Goal: Information Seeking & Learning: Learn about a topic

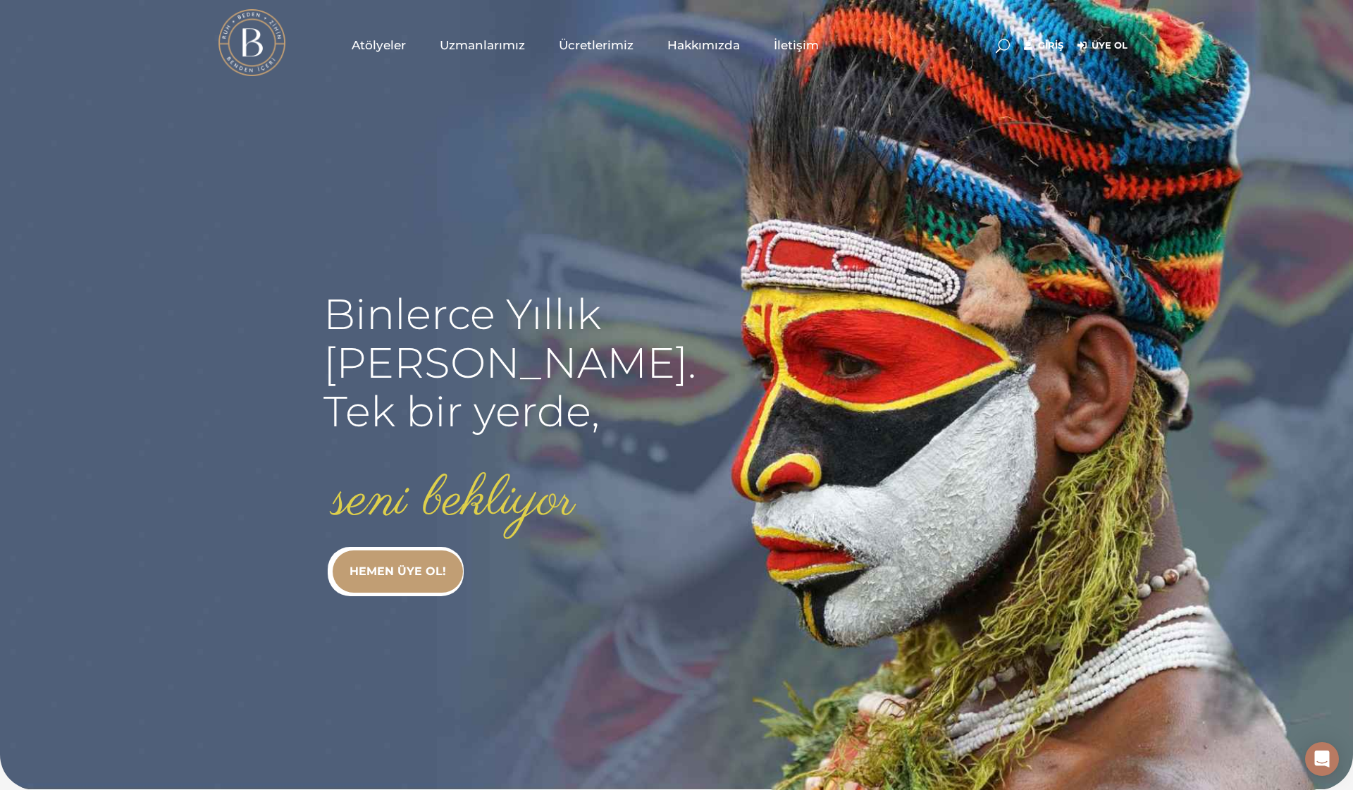
click at [1052, 44] on link "Giriş" at bounding box center [1043, 45] width 39 height 17
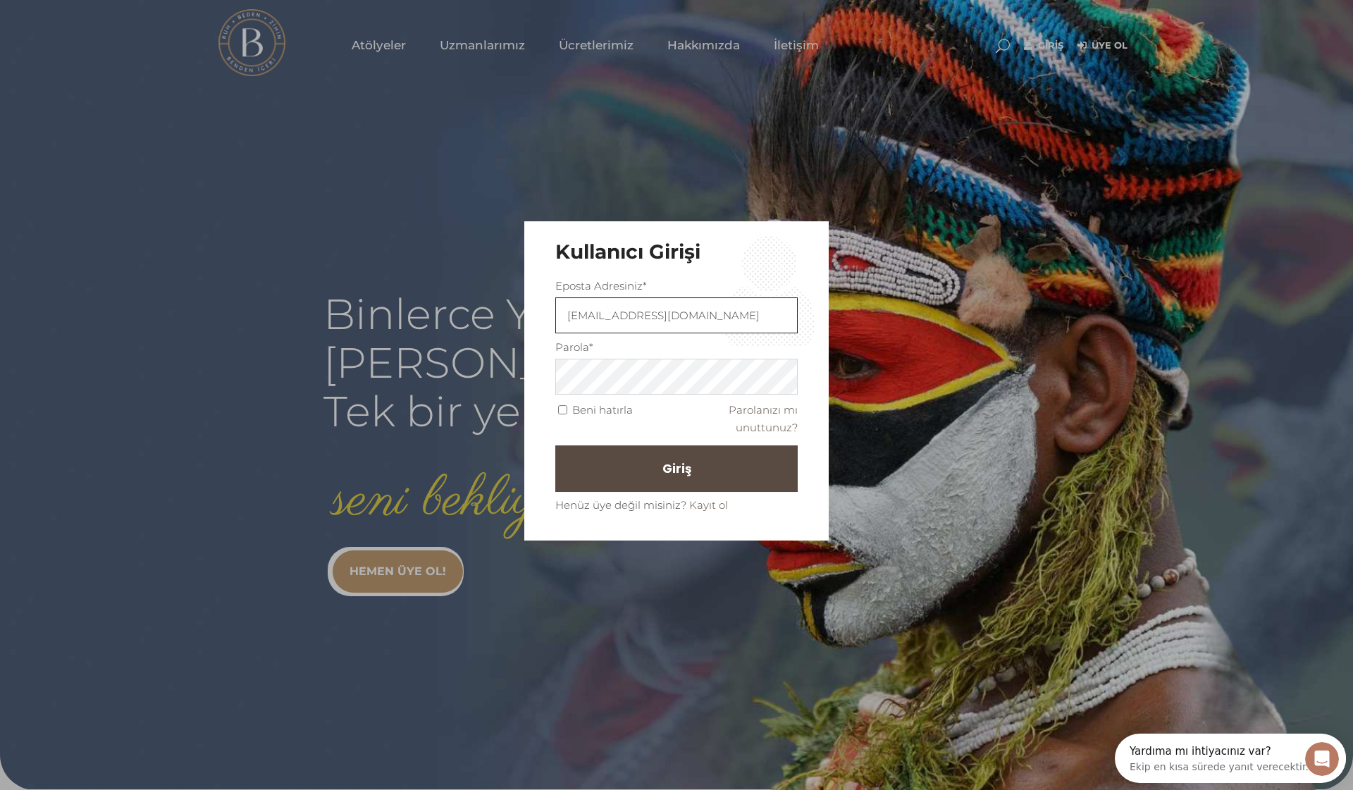
type input "didemcihan@gmail.com"
click at [698, 464] on button "Giriş" at bounding box center [676, 468] width 242 height 47
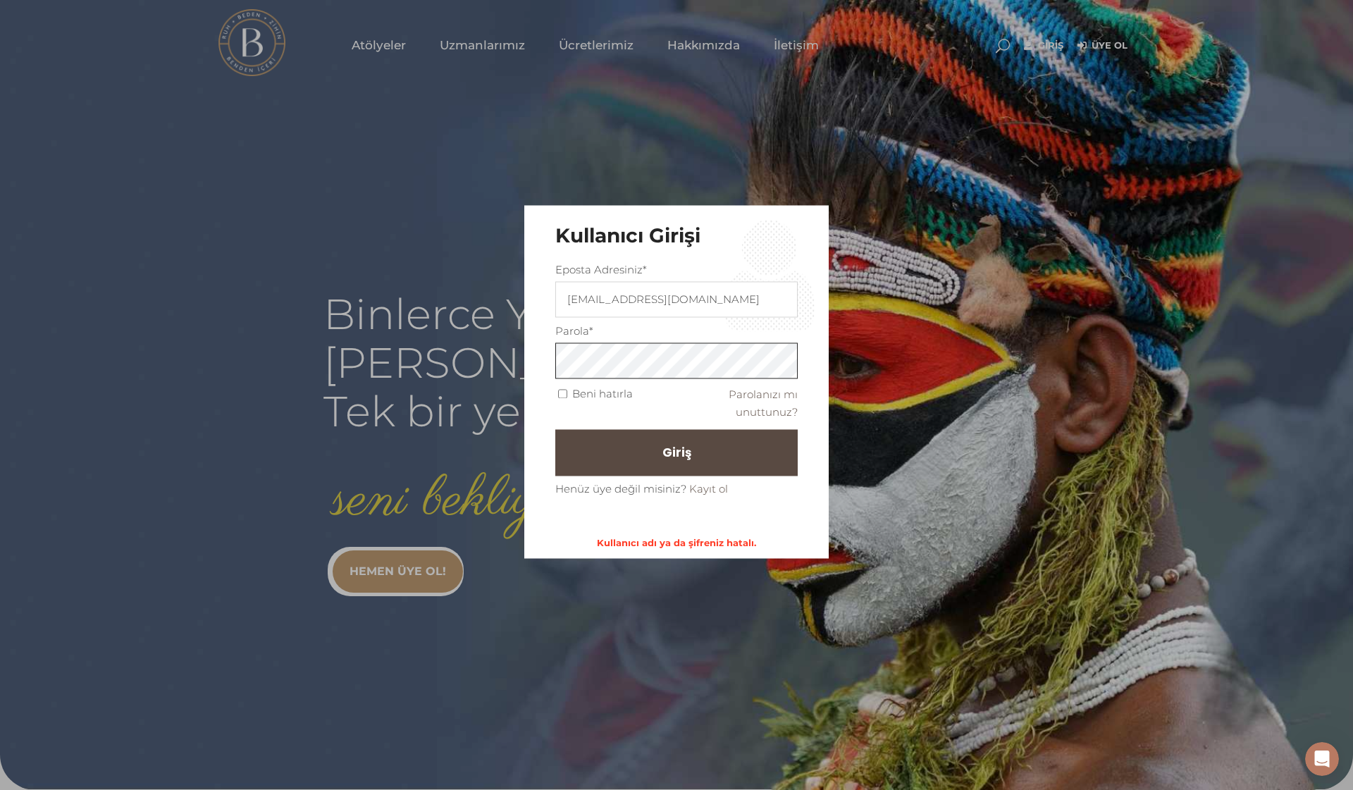
click at [514, 361] on div "Kullanıcı Girişi Eposta Adresiniz* didemcihan@gmail.com Parola* Beni hatırla Pa…" at bounding box center [676, 395] width 1353 height 790
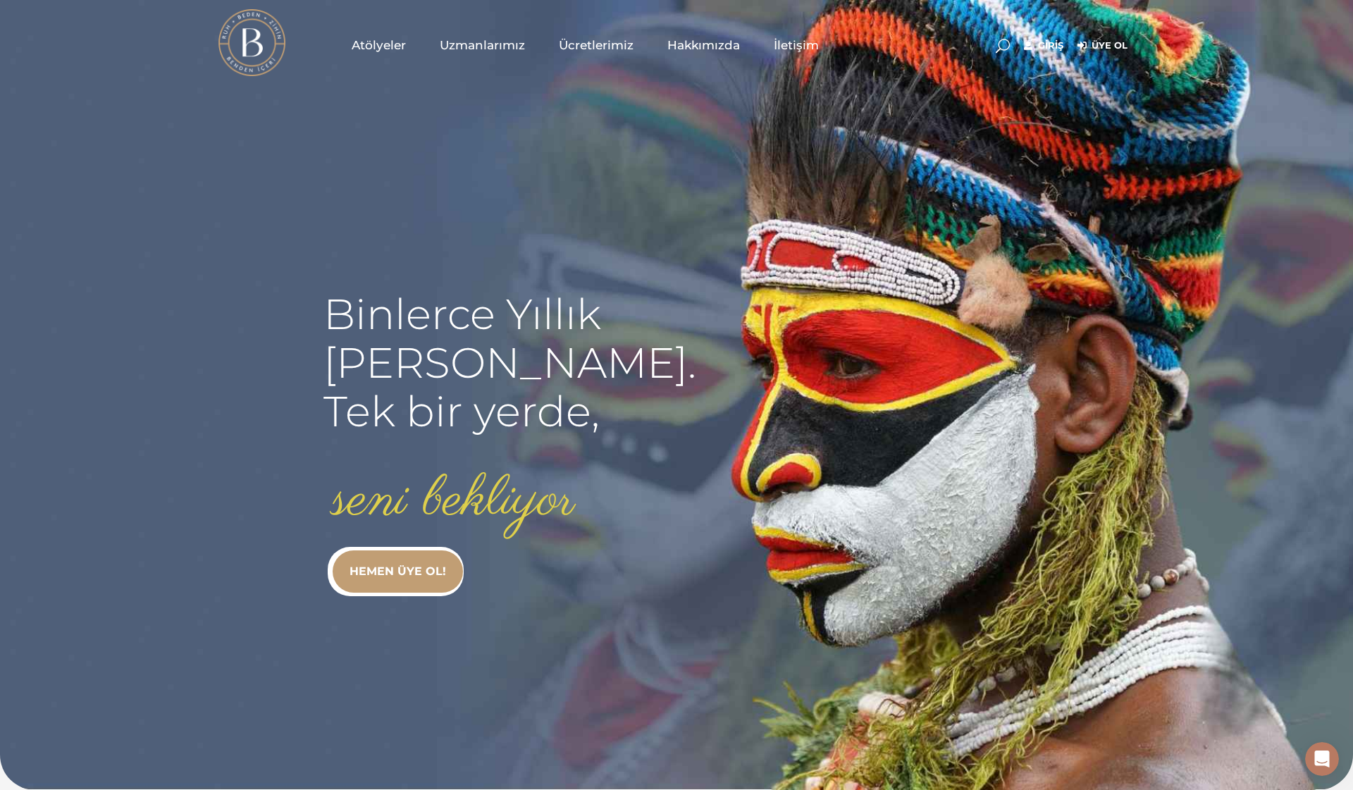
click at [1051, 46] on link "Giriş" at bounding box center [1043, 45] width 39 height 17
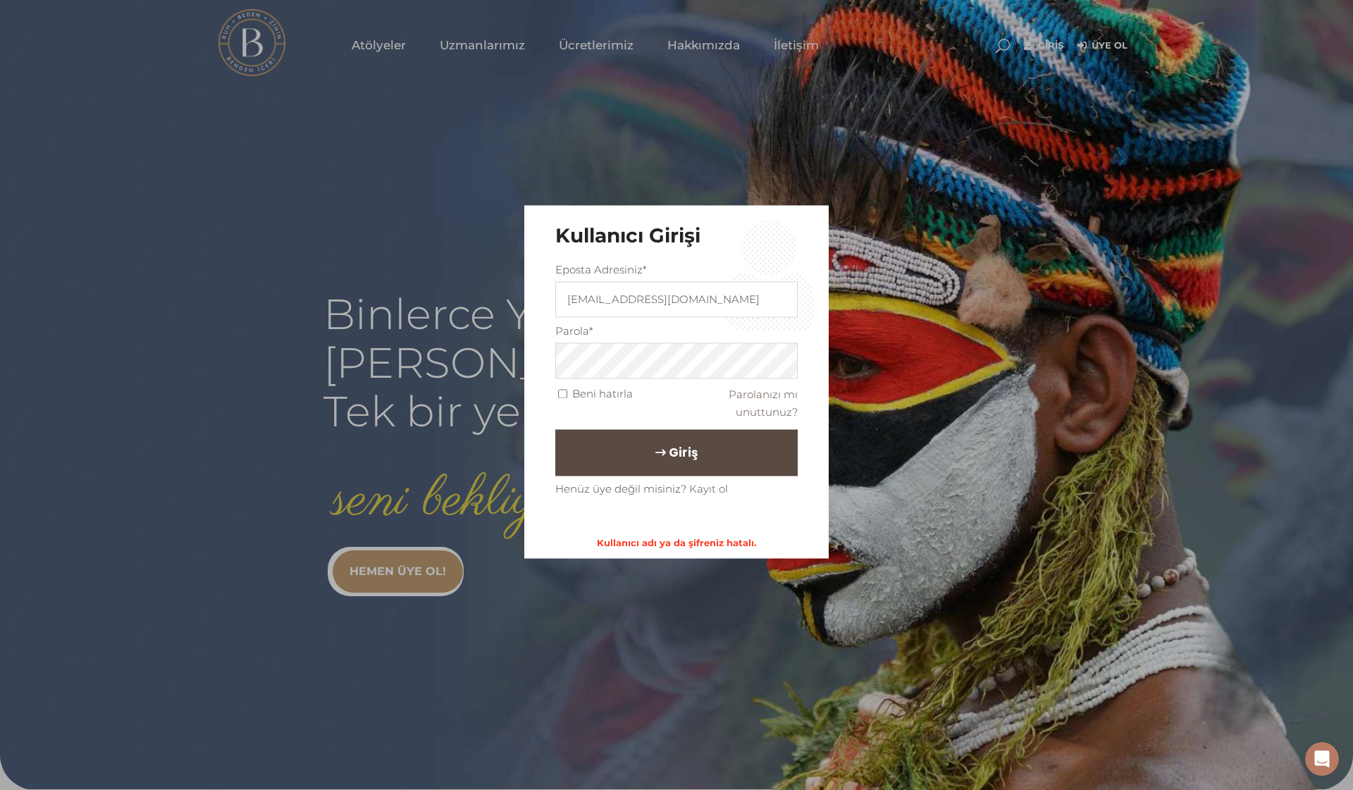
click at [643, 450] on button "Giriş" at bounding box center [676, 452] width 242 height 47
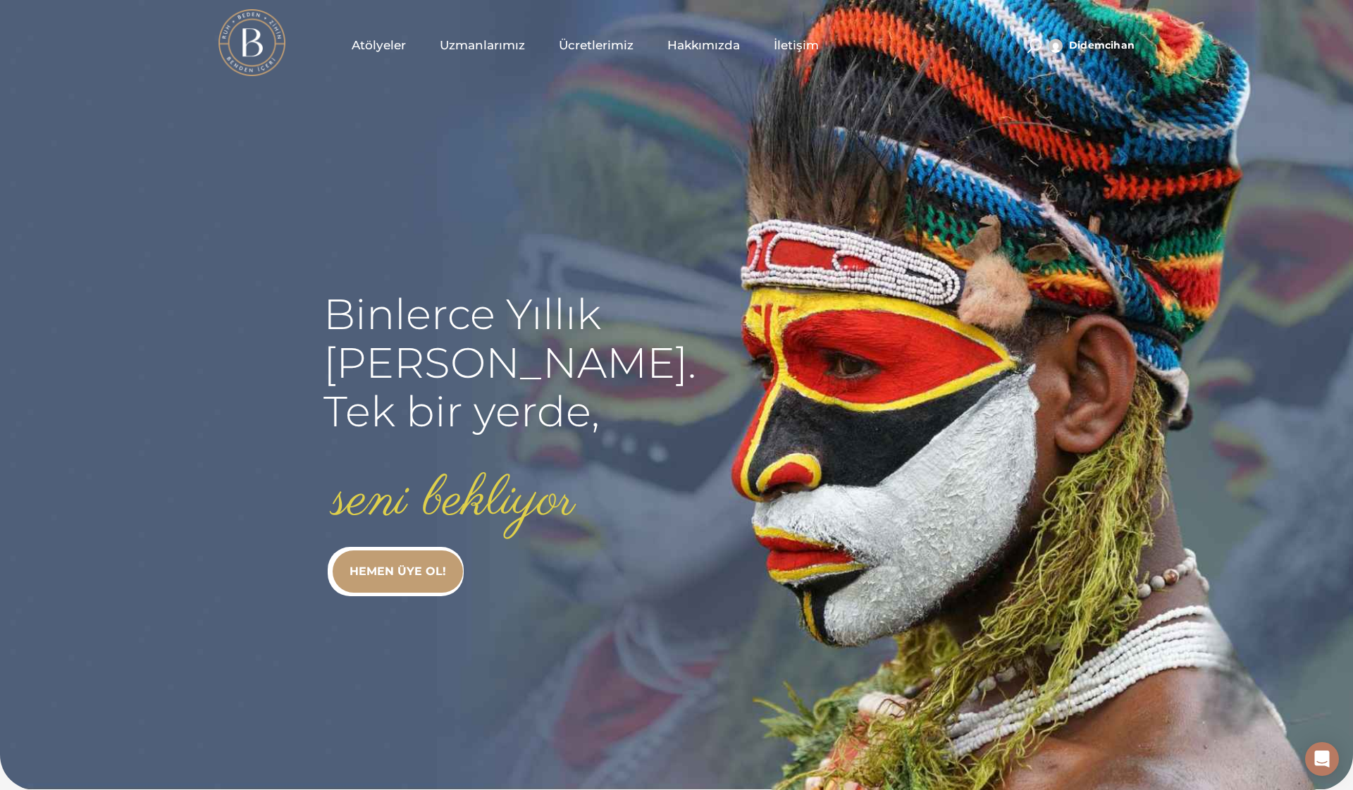
click at [371, 45] on span "Atölyeler" at bounding box center [379, 45] width 54 height 16
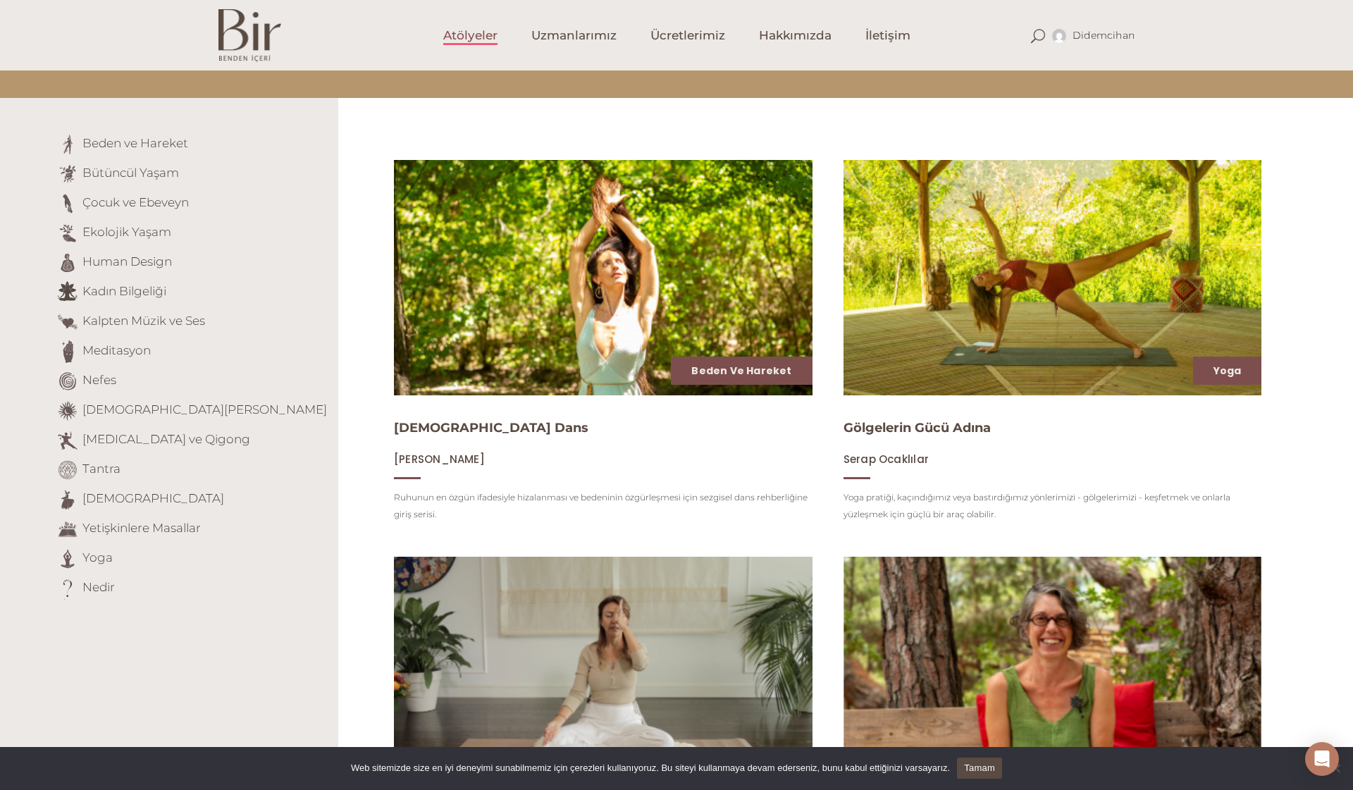
scroll to position [99, 0]
click at [131, 409] on link "[DEMOGRAPHIC_DATA][PERSON_NAME]" at bounding box center [204, 409] width 245 height 14
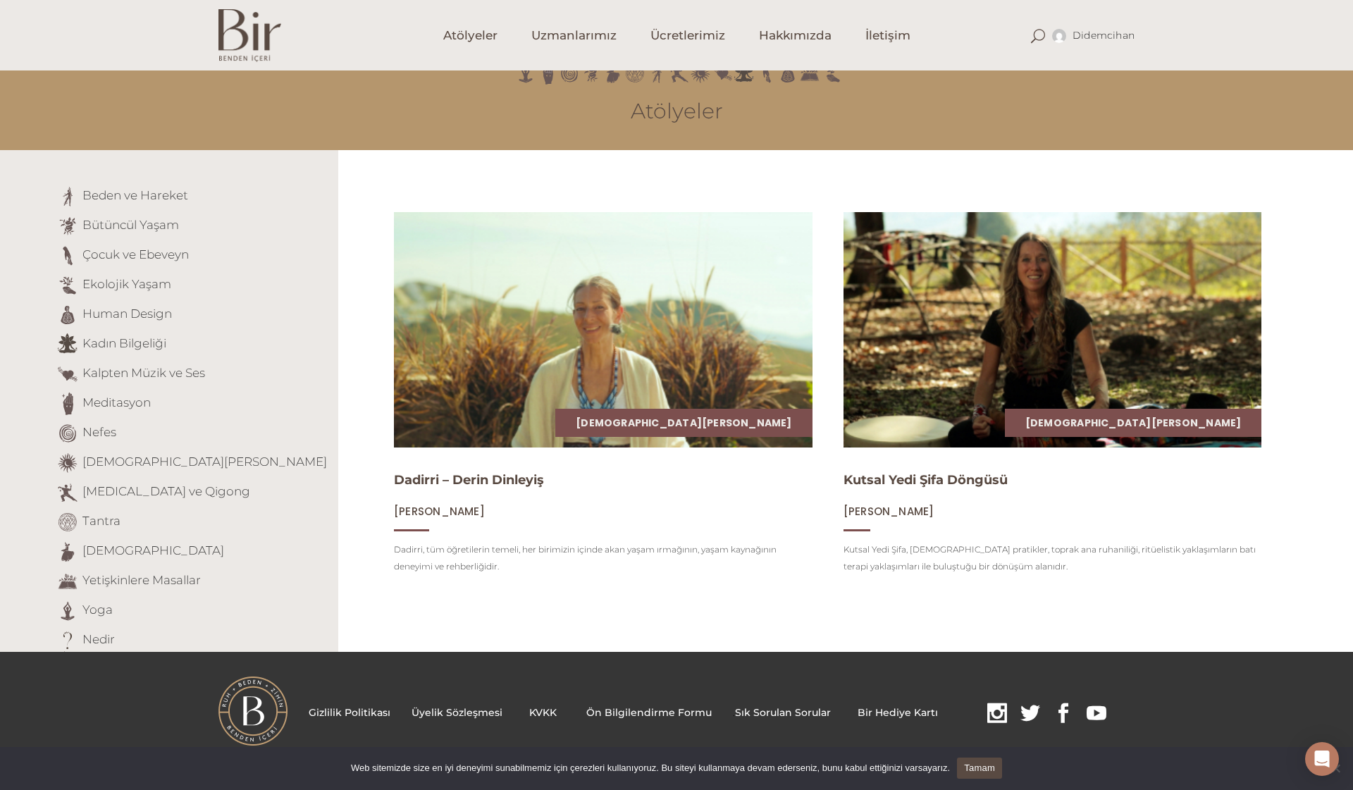
scroll to position [47, 0]
click at [123, 404] on link "Meditasyon" at bounding box center [116, 402] width 68 height 14
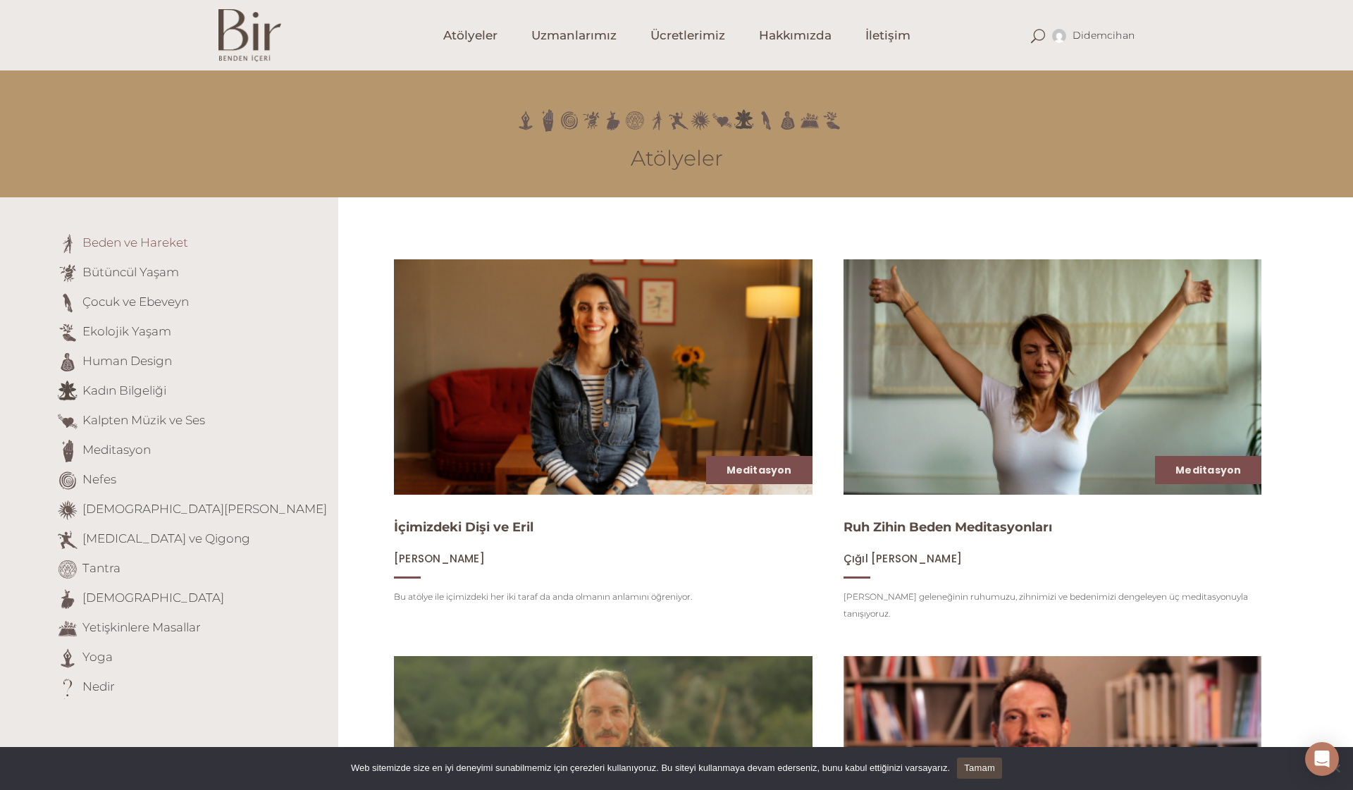
click at [151, 242] on link "Beden ve Hareket" at bounding box center [135, 242] width 106 height 14
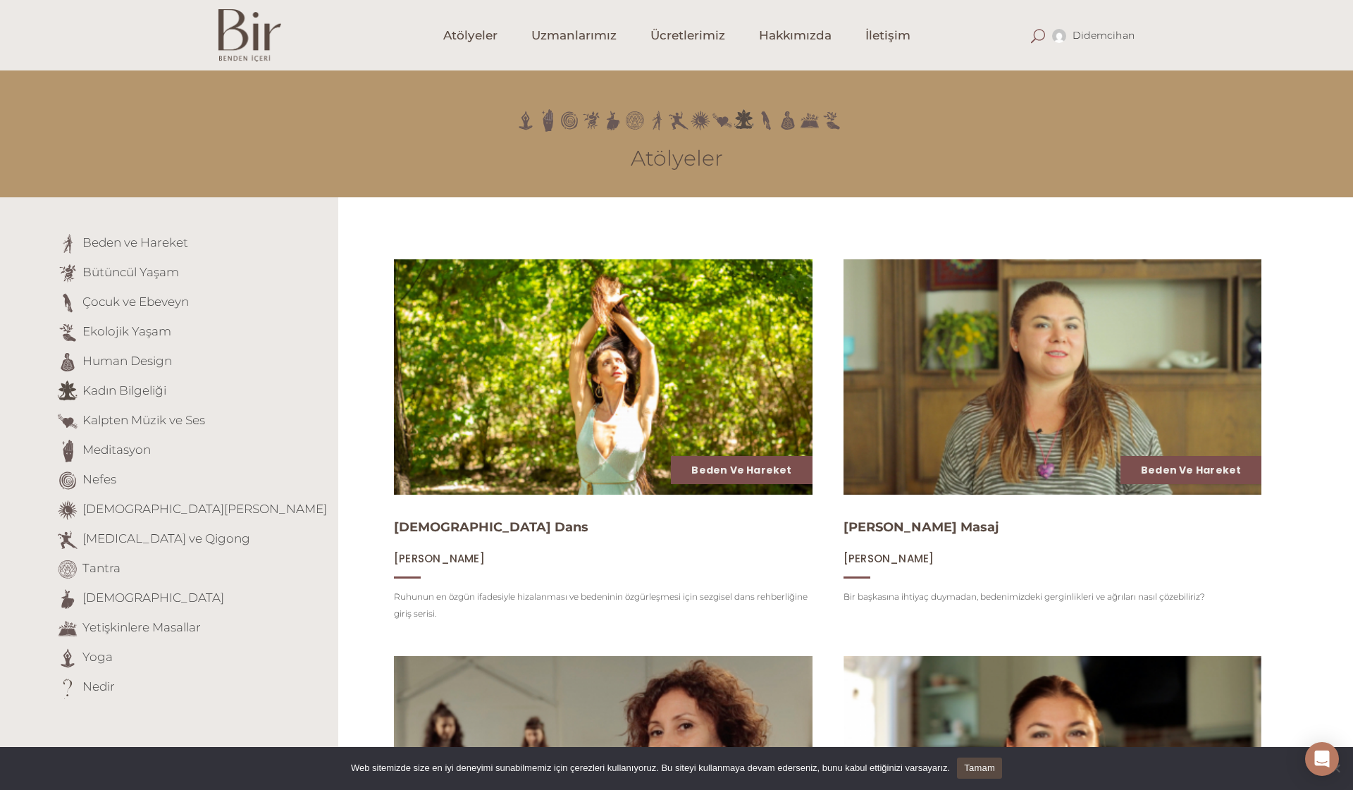
click at [1035, 34] on span at bounding box center [1038, 36] width 14 height 14
click at [1039, 39] on span at bounding box center [1038, 36] width 14 height 14
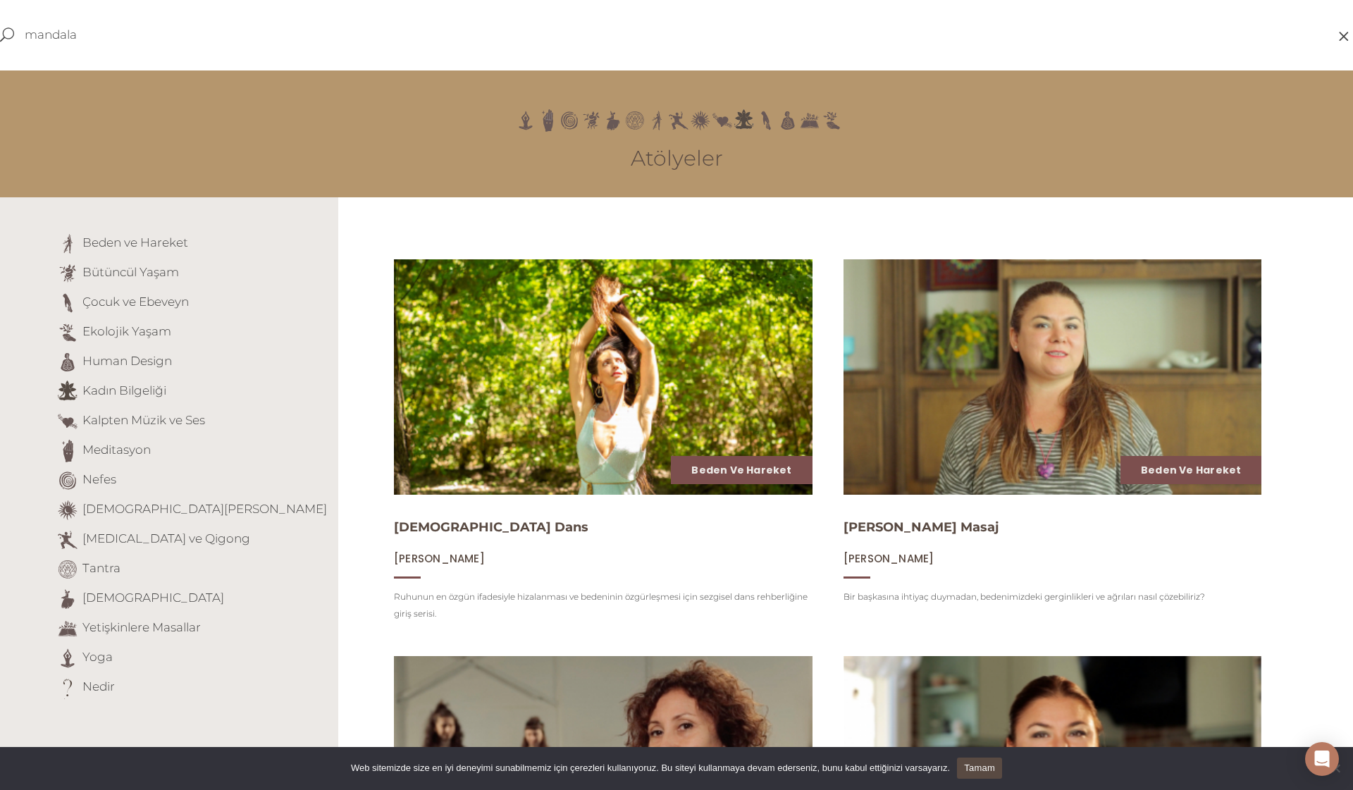
type input "mandala"
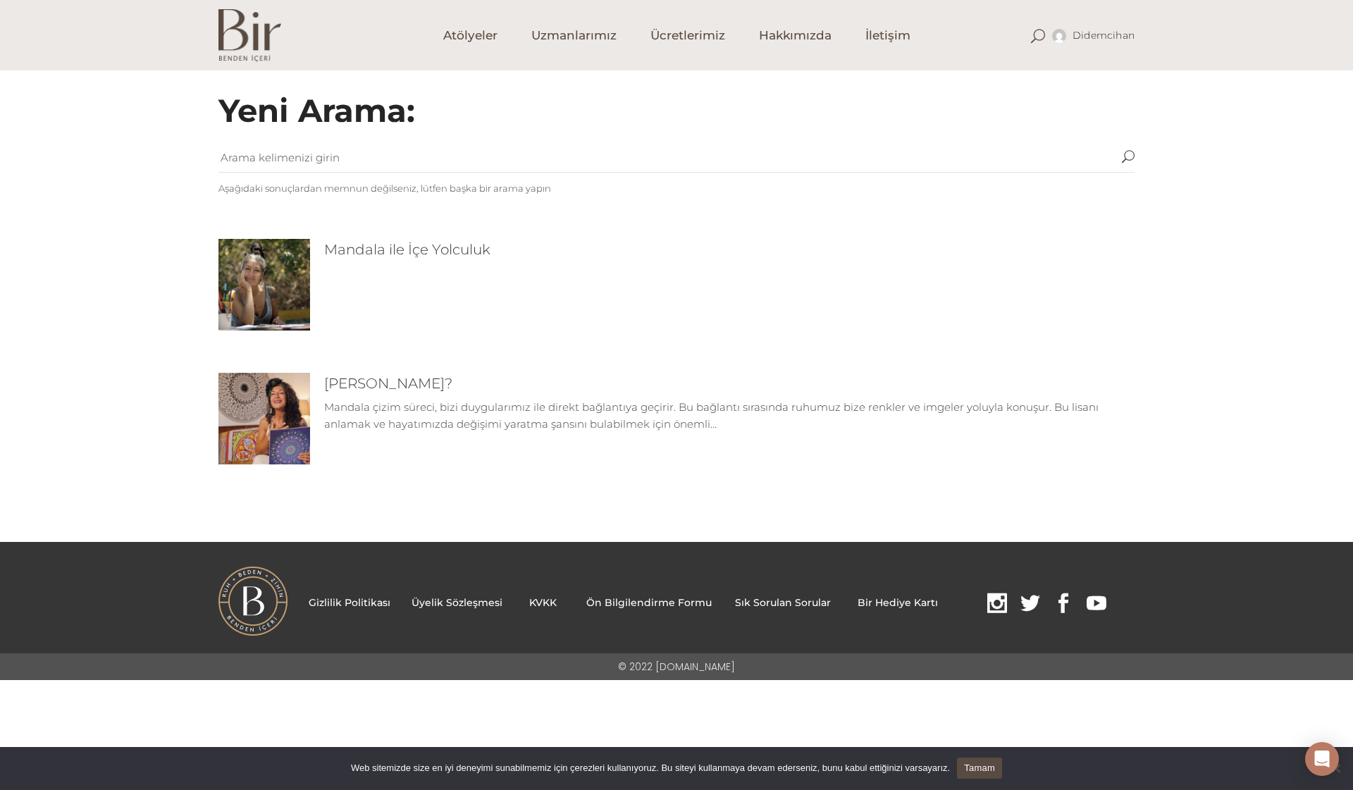
click at [268, 283] on img at bounding box center [264, 285] width 92 height 92
click at [277, 432] on img at bounding box center [264, 419] width 92 height 92
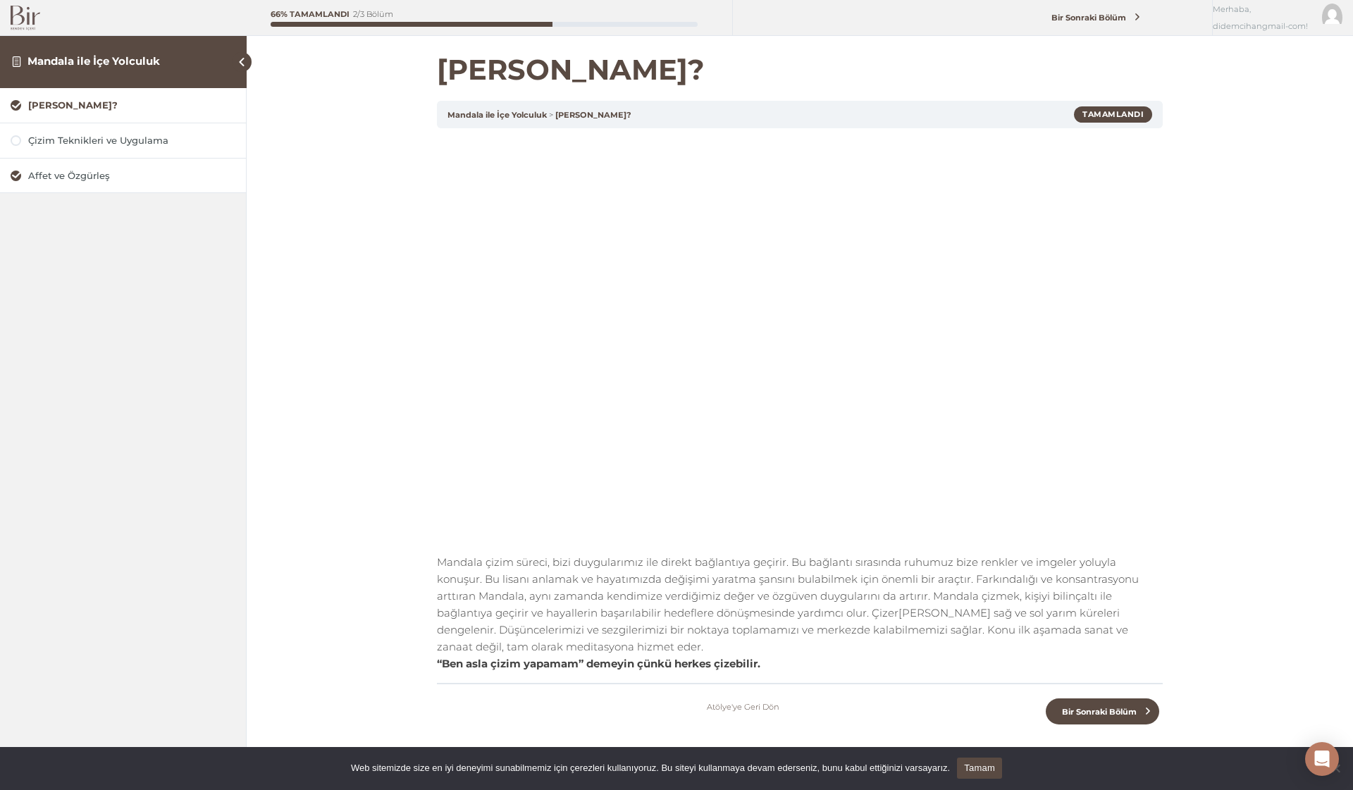
click at [20, 16] on img at bounding box center [26, 18] width 30 height 25
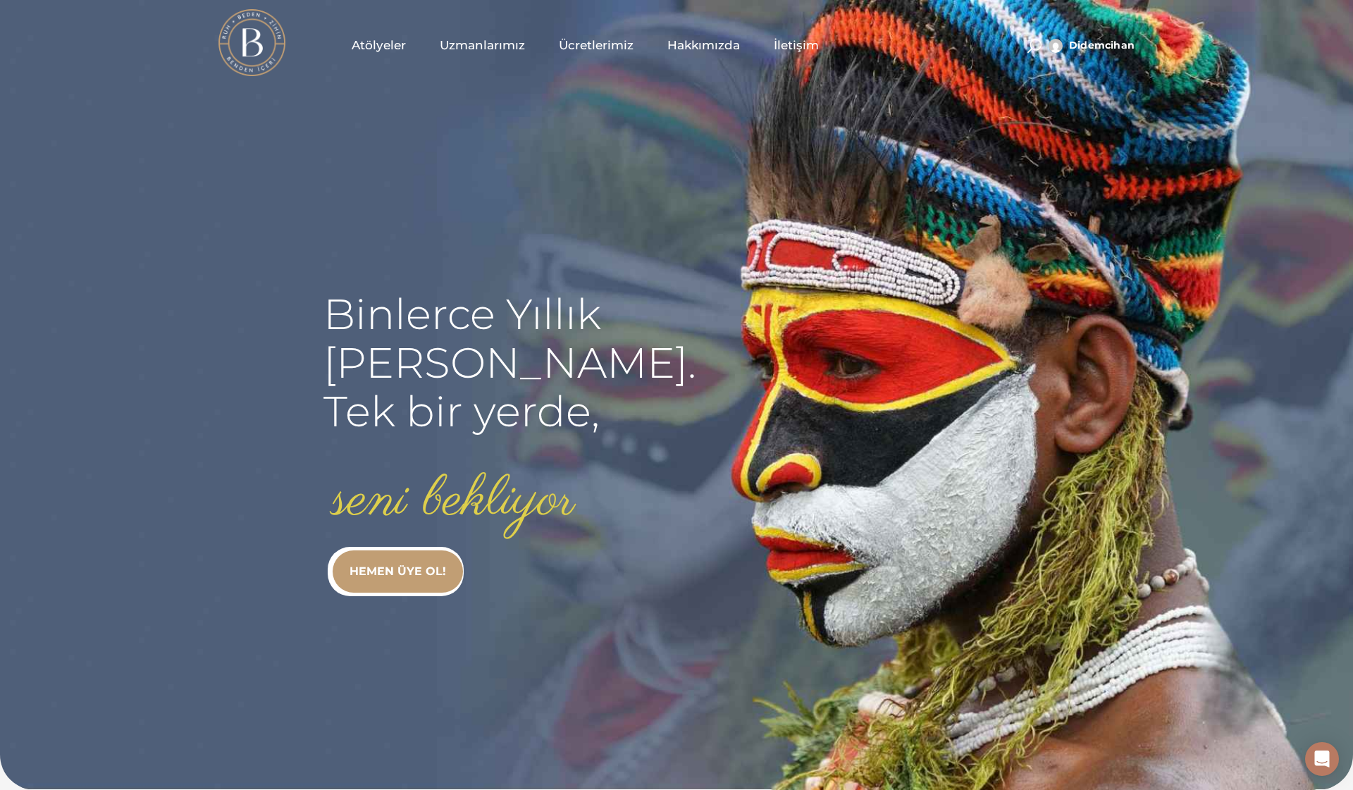
click at [475, 42] on span "Uzmanlarımız" at bounding box center [482, 45] width 85 height 16
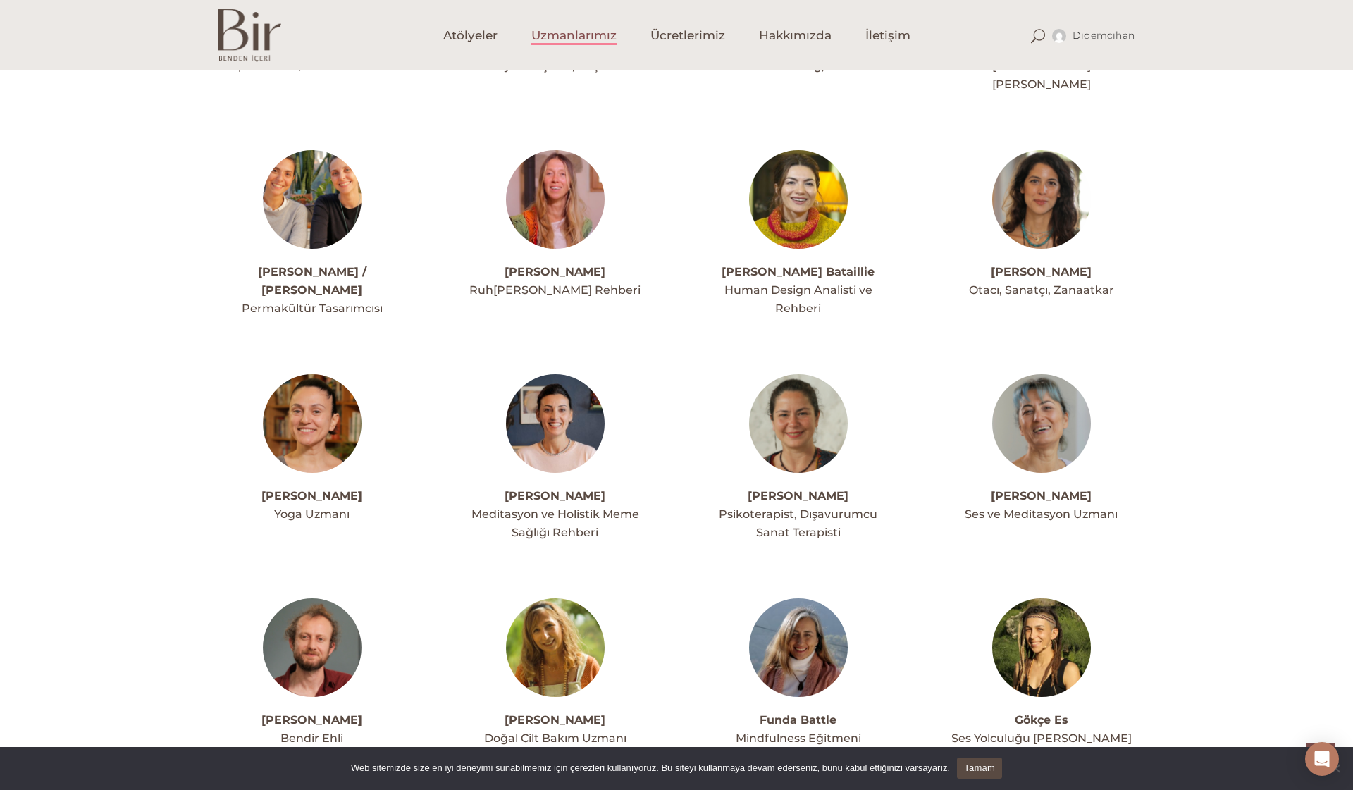
scroll to position [1635, 0]
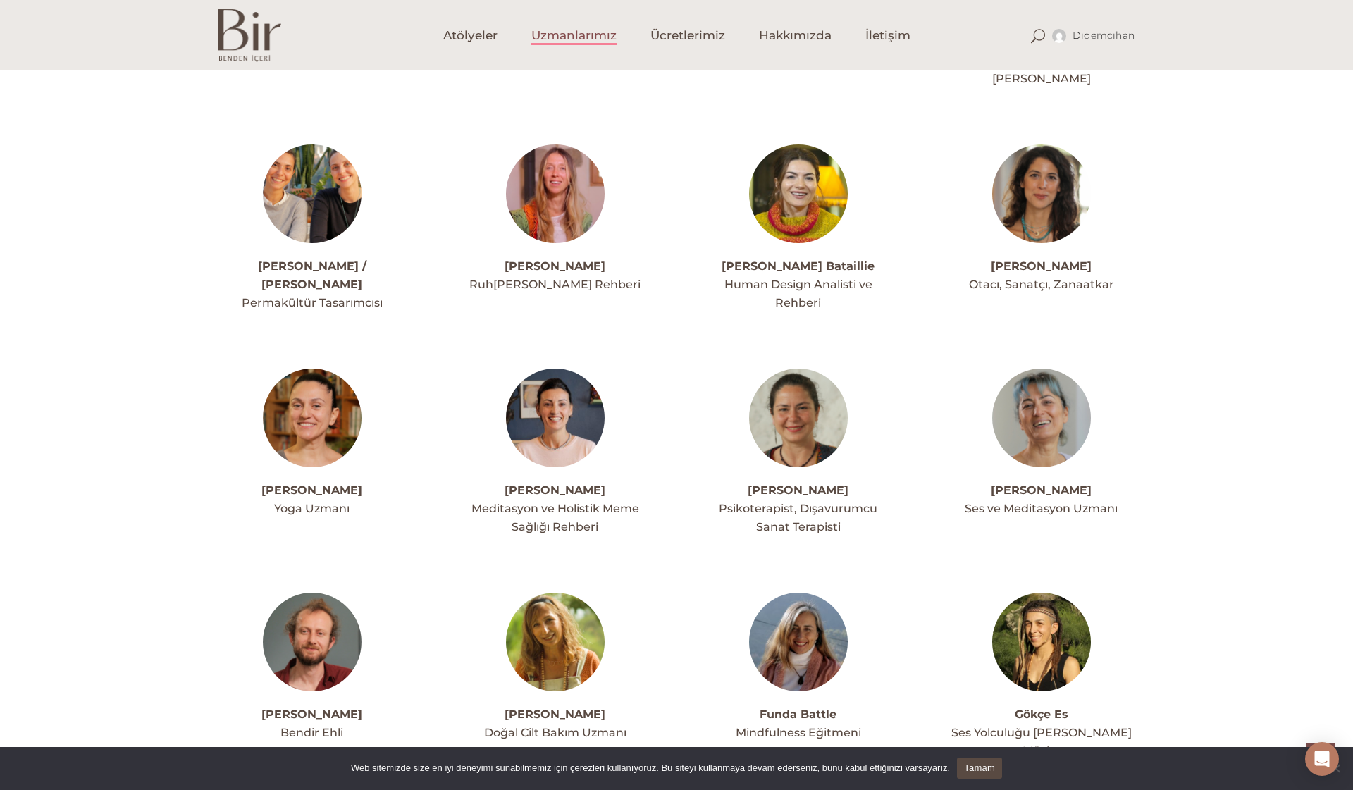
click at [322, 369] on img at bounding box center [312, 418] width 99 height 99
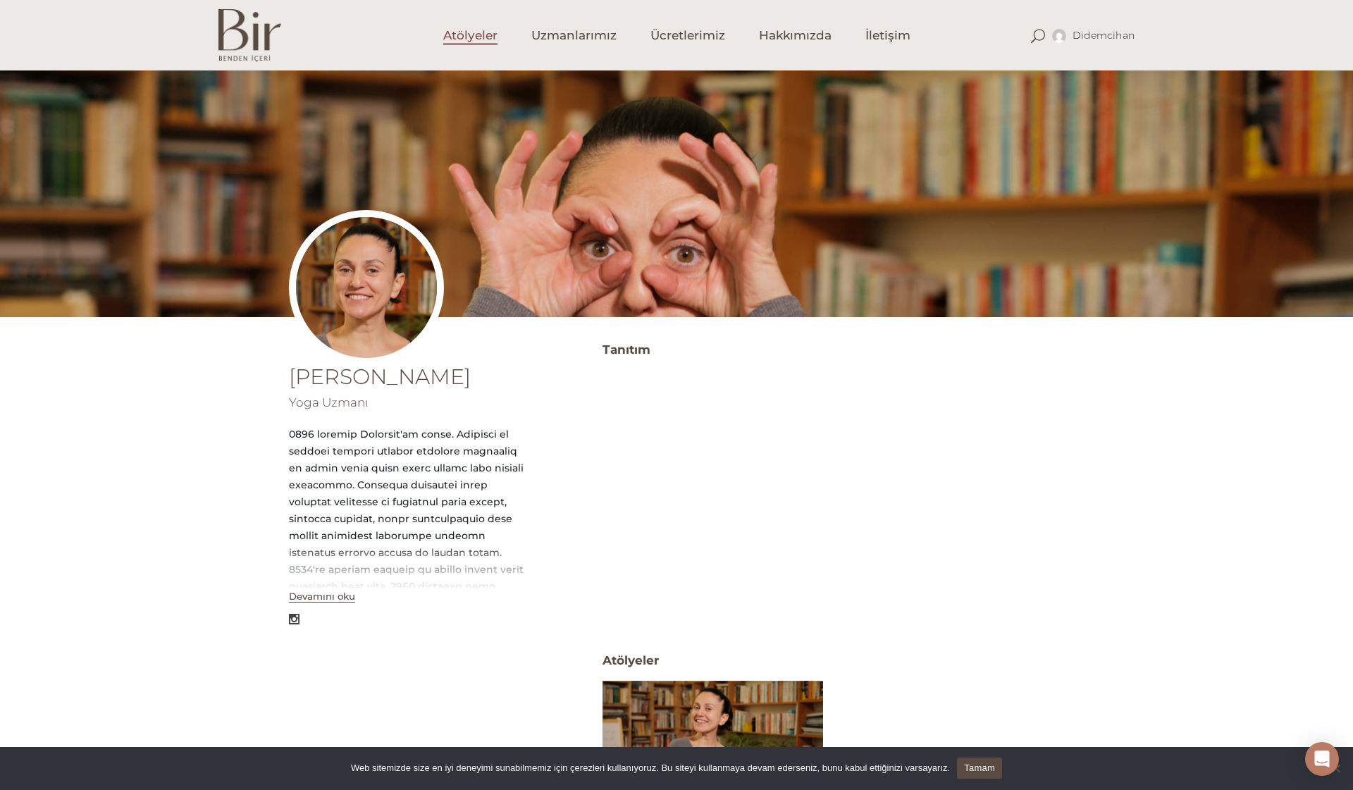
click at [483, 33] on span "Atölyeler" at bounding box center [470, 35] width 54 height 16
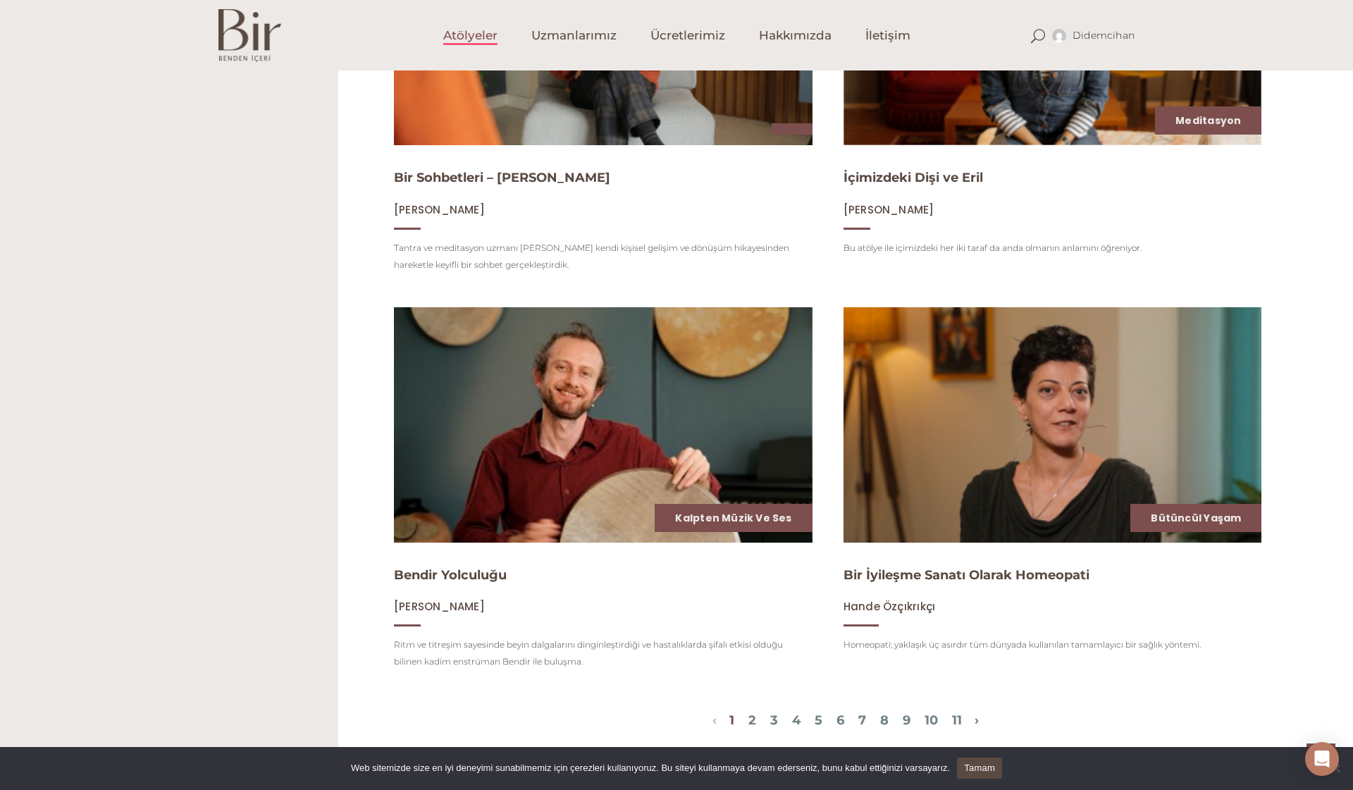
scroll to position [1557, 0]
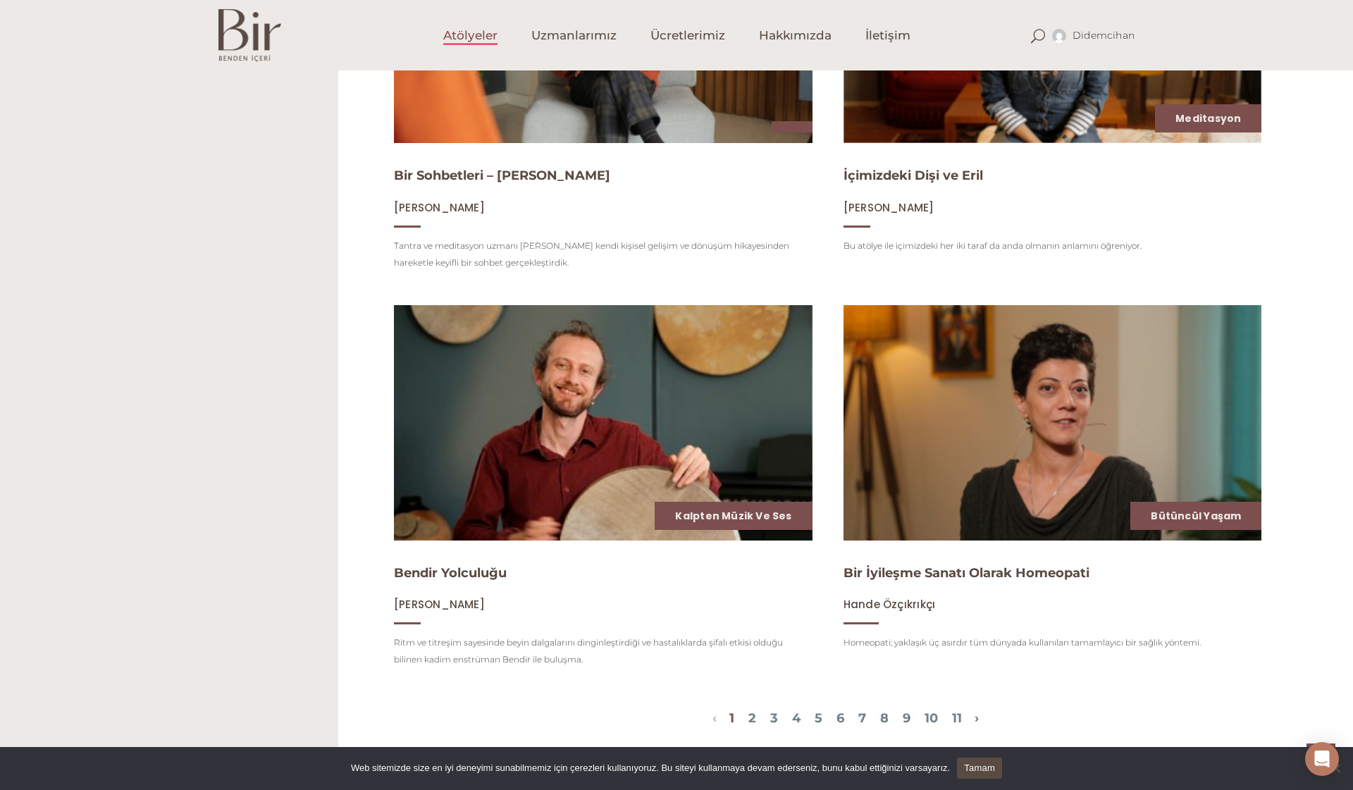
click at [979, 402] on img at bounding box center [1052, 423] width 431 height 242
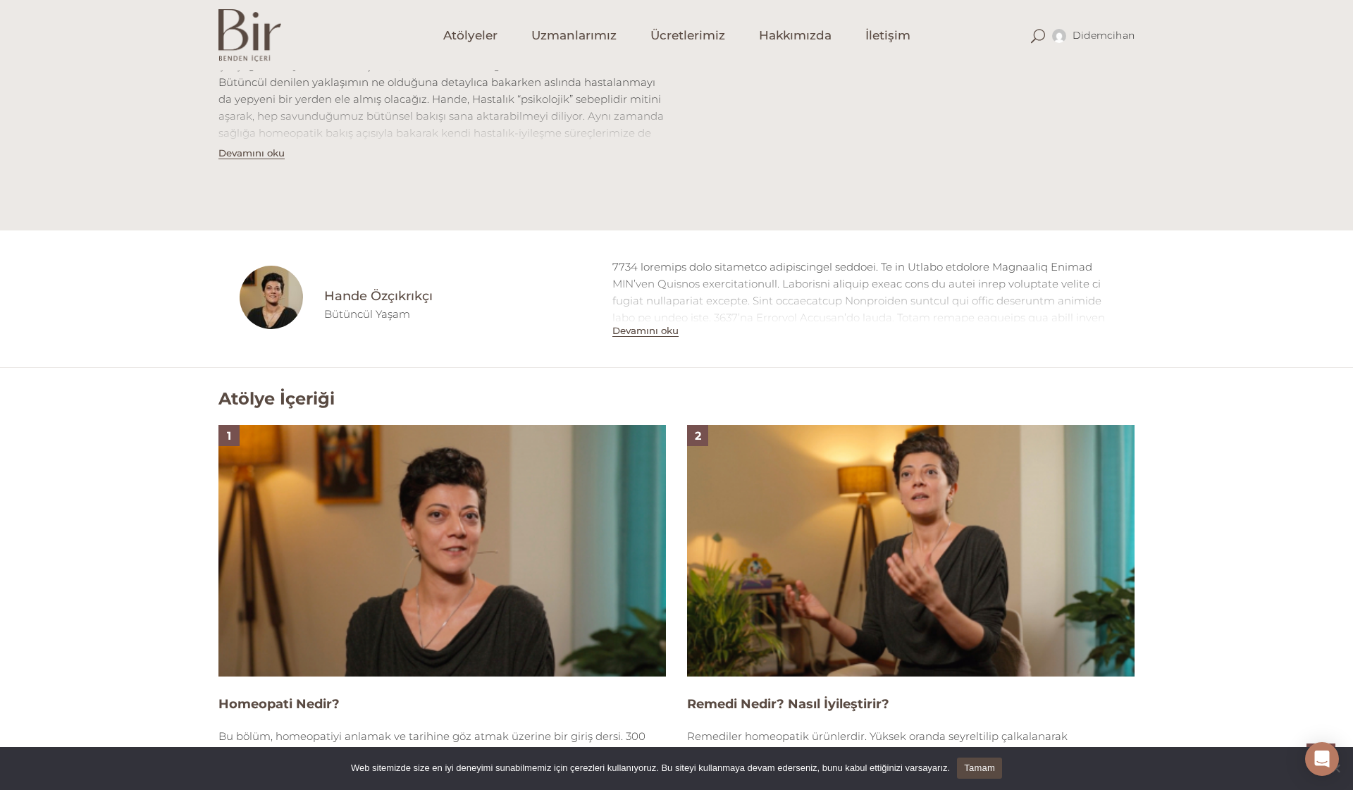
scroll to position [675, 0]
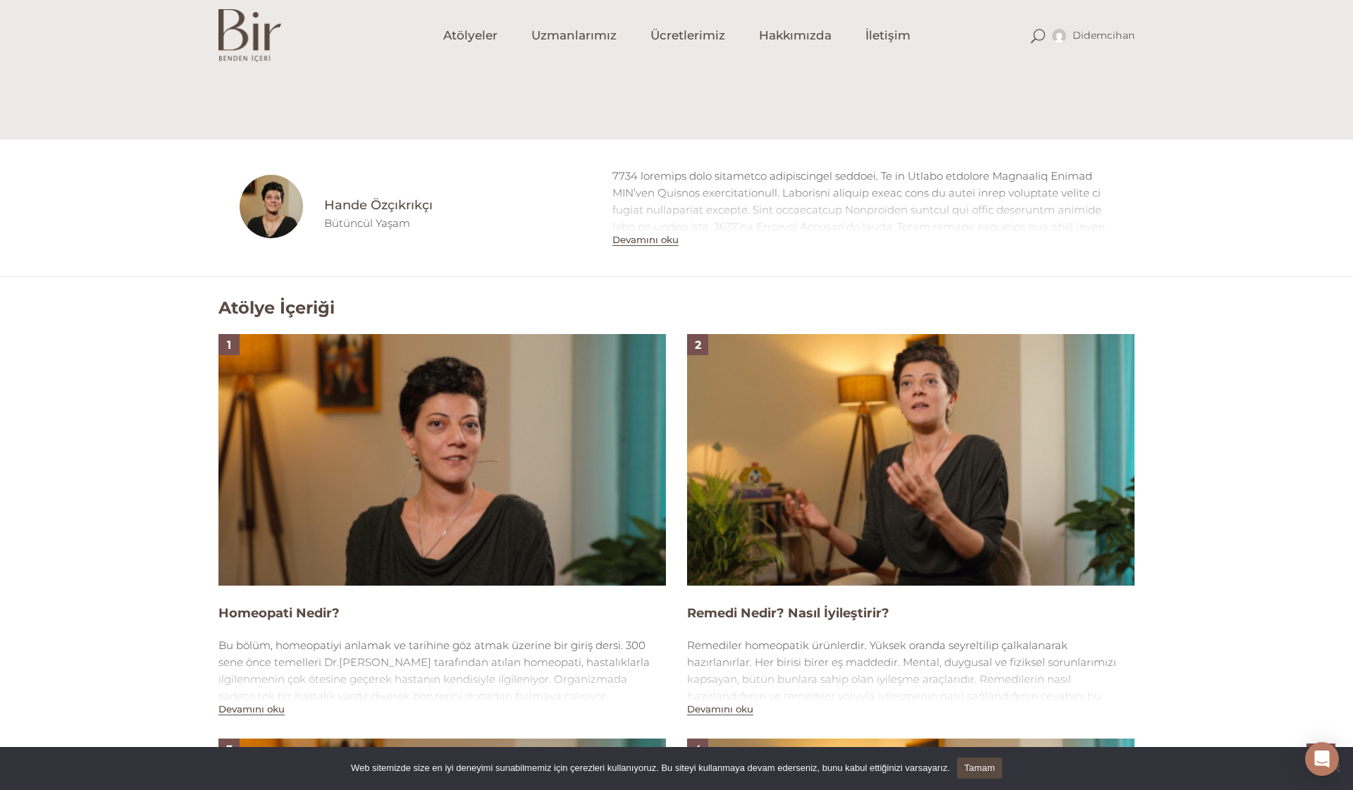
click at [412, 488] on img at bounding box center [441, 460] width 447 height 252
